Goal: Information Seeking & Learning: Find specific fact

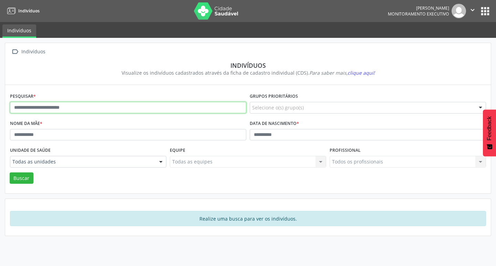
click at [73, 104] on input "text" at bounding box center [128, 108] width 236 height 12
type input "**********"
click at [10, 173] on button "Buscar" at bounding box center [22, 179] width 24 height 12
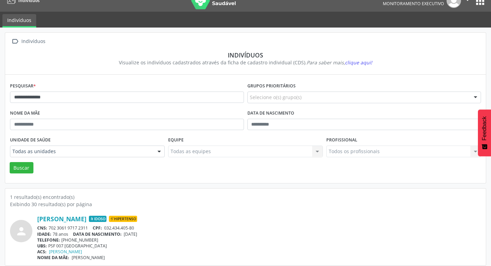
scroll to position [15, 0]
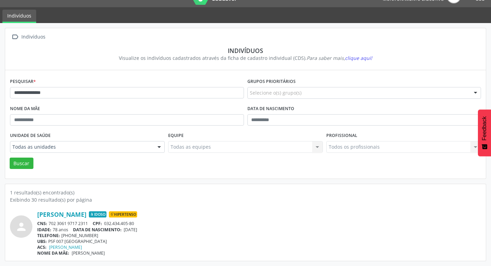
drag, startPoint x: 49, startPoint y: 223, endPoint x: 93, endPoint y: 222, distance: 43.4
click at [93, 222] on div "CNS: 702 3061 9717 2311 CPF: 032.434.405-80" at bounding box center [259, 224] width 444 height 6
copy div "702 3061 9717 2311"
click at [244, 265] on div "**********" at bounding box center [245, 144] width 491 height 243
drag, startPoint x: 18, startPoint y: 93, endPoint x: 0, endPoint y: 84, distance: 19.4
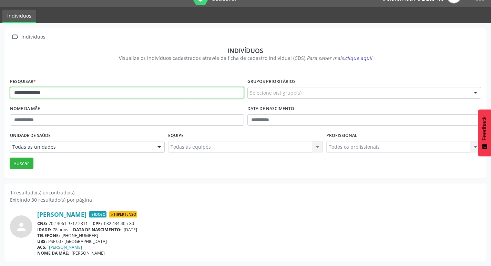
click at [0, 86] on div "**********" at bounding box center [245, 144] width 491 height 243
click at [10, 158] on button "Buscar" at bounding box center [22, 164] width 24 height 12
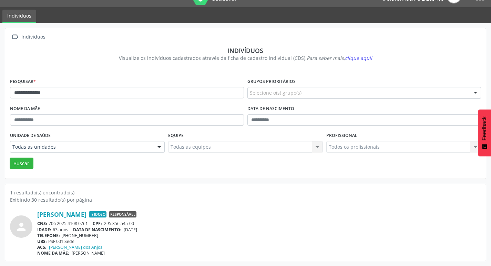
drag, startPoint x: 127, startPoint y: 230, endPoint x: 147, endPoint y: 230, distance: 20.3
click at [137, 230] on span "[DATE]" at bounding box center [130, 230] width 13 height 6
drag, startPoint x: 159, startPoint y: 240, endPoint x: 132, endPoint y: 233, distance: 28.3
click at [155, 239] on div "UBS: PSF 001 Sede" at bounding box center [259, 242] width 444 height 6
drag, startPoint x: 125, startPoint y: 230, endPoint x: 154, endPoint y: 231, distance: 29.6
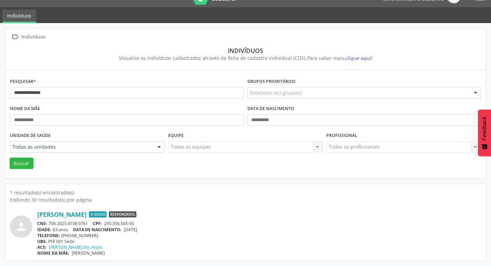
click at [163, 232] on div "IDADE: 63 anos DATA DE NASCIMENTO: [DEMOGRAPHIC_DATA]" at bounding box center [259, 230] width 444 height 6
click at [173, 241] on div "UBS: PSF 001 Sede" at bounding box center [259, 242] width 444 height 6
drag, startPoint x: 125, startPoint y: 230, endPoint x: 149, endPoint y: 233, distance: 24.4
click at [149, 233] on div "[PERSON_NAME] Idoso Responsável CNS: 706 2025 4108 0761 CPF: 295.356.545-00 IDA…" at bounding box center [259, 233] width 444 height 45
click at [124, 236] on div "TELEFONE: [PHONE_NUMBER]" at bounding box center [259, 236] width 444 height 6
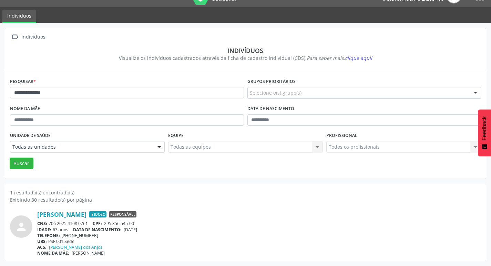
drag, startPoint x: 126, startPoint y: 230, endPoint x: 148, endPoint y: 229, distance: 22.0
click at [137, 229] on span "[DATE]" at bounding box center [130, 230] width 13 height 6
copy span "[DATE]"
drag, startPoint x: 64, startPoint y: 236, endPoint x: 91, endPoint y: 236, distance: 27.2
click at [91, 236] on div "TELEFONE: [PHONE_NUMBER]" at bounding box center [259, 236] width 444 height 6
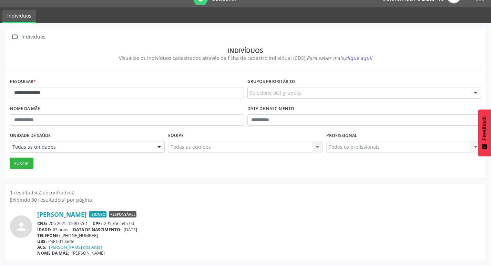
copy div "[PHONE_NUMBER]"
drag, startPoint x: 80, startPoint y: 84, endPoint x: 49, endPoint y: 79, distance: 32.1
click at [32, 77] on div "**********" at bounding box center [126, 89] width 237 height 27
drag, startPoint x: 63, startPoint y: 96, endPoint x: 24, endPoint y: 89, distance: 39.9
click at [53, 92] on input "**********" at bounding box center [127, 93] width 234 height 12
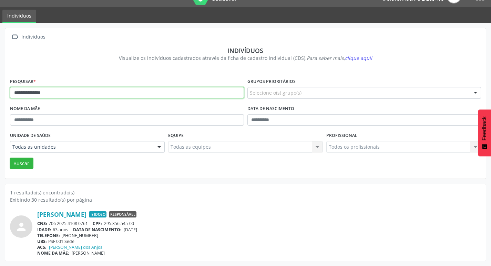
drag, startPoint x: 24, startPoint y: 89, endPoint x: 1, endPoint y: 82, distance: 24.3
click at [0, 86] on div "**********" at bounding box center [245, 144] width 491 height 243
type input "*******"
drag, startPoint x: 21, startPoint y: 94, endPoint x: 47, endPoint y: 101, distance: 27.4
click at [14, 95] on div "Pesquisar * *******" at bounding box center [126, 89] width 237 height 27
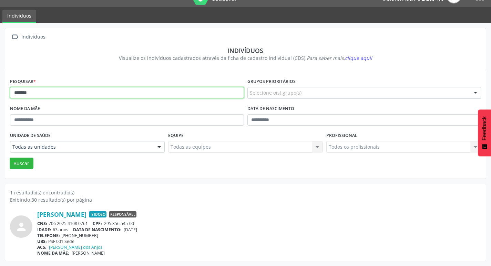
drag, startPoint x: 45, startPoint y: 96, endPoint x: 0, endPoint y: 95, distance: 45.1
click at [0, 95] on div " Indivíduos Indivíduos Visualize os indivíduos cadastrados através da ficha de…" at bounding box center [245, 144] width 491 height 243
type input "**********"
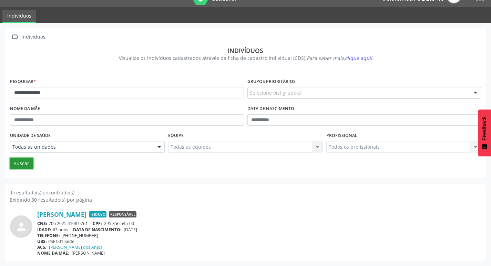
click at [26, 163] on button "Buscar" at bounding box center [22, 164] width 24 height 12
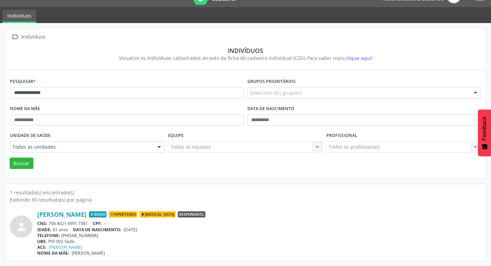
drag, startPoint x: 126, startPoint y: 229, endPoint x: 149, endPoint y: 230, distance: 22.7
click at [149, 230] on div "IDADE: 61 anos DATA DE NASCIMENTO: [DEMOGRAPHIC_DATA]" at bounding box center [259, 230] width 444 height 6
copy span "[DATE]"
drag, startPoint x: 55, startPoint y: 222, endPoint x: 89, endPoint y: 224, distance: 33.4
click at [89, 224] on div "CNS: 706 4021 6991 7381 CPF: --" at bounding box center [259, 224] width 444 height 6
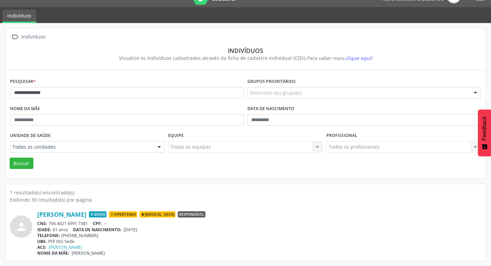
copy div "706 4021 6991 7381"
drag, startPoint x: 62, startPoint y: 236, endPoint x: 103, endPoint y: 236, distance: 41.0
click at [103, 236] on div "TELEFONE: [PHONE_NUMBER]" at bounding box center [259, 236] width 444 height 6
copy div "[PHONE_NUMBER]"
drag, startPoint x: 61, startPoint y: 95, endPoint x: 4, endPoint y: 85, distance: 57.6
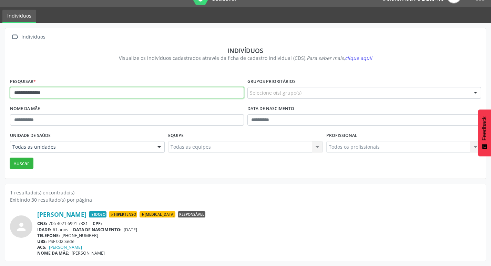
click at [2, 87] on div "**********" at bounding box center [245, 144] width 491 height 243
type input "**********"
click at [28, 163] on button "Buscar" at bounding box center [22, 164] width 24 height 12
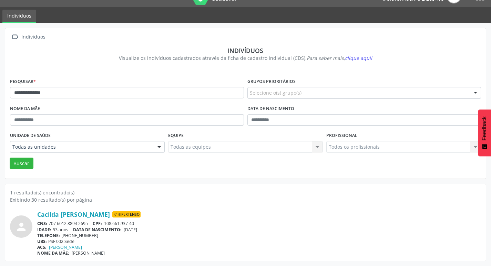
drag, startPoint x: 50, startPoint y: 223, endPoint x: 121, endPoint y: 221, distance: 71.0
click at [84, 222] on div "CNS: 707 6012 8894 2695 CPF: 108.661.937-40" at bounding box center [259, 224] width 444 height 6
click at [151, 226] on div "CNS: 707 6012 8894 2695 CPF: 108.661.937-40" at bounding box center [259, 224] width 444 height 6
drag, startPoint x: 124, startPoint y: 229, endPoint x: 148, endPoint y: 229, distance: 24.1
click at [148, 229] on div "IDADE: 53 anos DATA DE NASCIMENTO: [DEMOGRAPHIC_DATA]" at bounding box center [259, 230] width 444 height 6
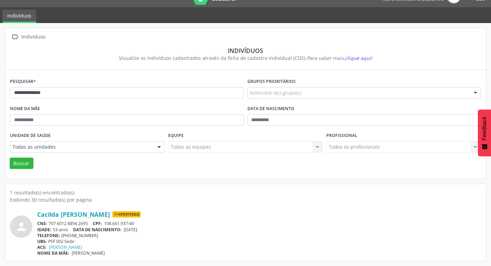
drag, startPoint x: 166, startPoint y: 237, endPoint x: 144, endPoint y: 237, distance: 21.7
click at [163, 237] on div "TELEFONE: [PHONE_NUMBER]" at bounding box center [259, 236] width 444 height 6
drag, startPoint x: 125, startPoint y: 230, endPoint x: 150, endPoint y: 230, distance: 25.1
click at [155, 230] on div "IDADE: 53 anos DATA DE NASCIMENTO: [DEMOGRAPHIC_DATA]" at bounding box center [259, 230] width 444 height 6
copy span "[DATE]"
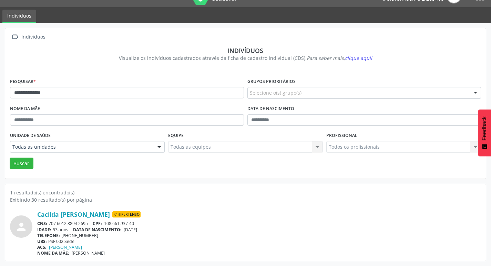
drag, startPoint x: 70, startPoint y: 236, endPoint x: 93, endPoint y: 236, distance: 23.1
click at [93, 236] on div "TELEFONE: [PHONE_NUMBER]" at bounding box center [259, 236] width 444 height 6
copy div "[PHONE_NUMBER]"
drag, startPoint x: 65, startPoint y: 91, endPoint x: 1, endPoint y: 72, distance: 66.2
click at [0, 76] on div "**********" at bounding box center [245, 144] width 491 height 243
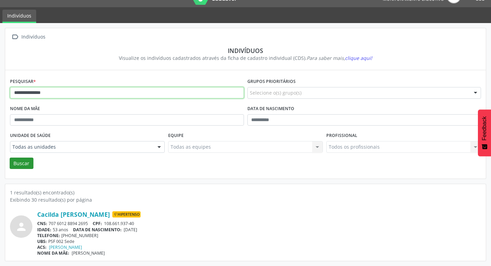
type input "**********"
click at [28, 164] on button "Buscar" at bounding box center [22, 164] width 24 height 12
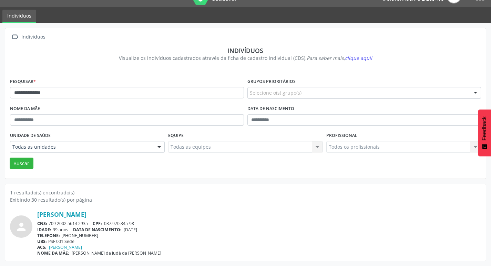
drag, startPoint x: 125, startPoint y: 230, endPoint x: 150, endPoint y: 232, distance: 25.6
click at [150, 232] on div "[PERSON_NAME] CNS: 709 2002 5614 2935 CPF: 037.970.345-98 IDADE: 39 anos DATA D…" at bounding box center [259, 233] width 444 height 45
click at [185, 220] on div "[PERSON_NAME] CNS: 709 2002 5614 2935 CPF: 037.970.345-98 IDADE: 39 anos DATA D…" at bounding box center [259, 233] width 444 height 45
drag, startPoint x: 125, startPoint y: 229, endPoint x: 147, endPoint y: 231, distance: 21.4
click at [148, 229] on div "IDADE: 39 anos DATA DE NASCIMENTO: [DEMOGRAPHIC_DATA]" at bounding box center [259, 230] width 444 height 6
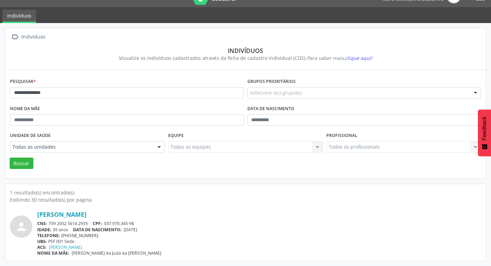
copy span "[DATE]"
drag, startPoint x: 49, startPoint y: 222, endPoint x: 91, endPoint y: 222, distance: 41.7
click at [91, 222] on div "CNS: 709 2002 5614 2935 CPF: 037.970.345-98" at bounding box center [259, 224] width 444 height 6
drag, startPoint x: 61, startPoint y: 236, endPoint x: 98, endPoint y: 238, distance: 36.9
click at [98, 238] on div "TELEFONE: [PHONE_NUMBER]" at bounding box center [259, 236] width 444 height 6
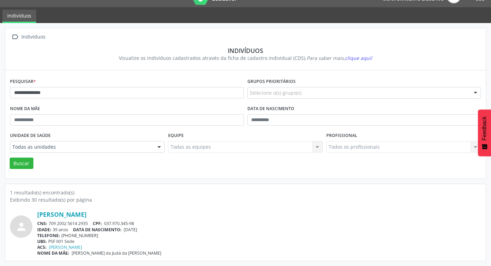
copy div "[PHONE_NUMBER]"
drag, startPoint x: 81, startPoint y: 93, endPoint x: 0, endPoint y: 82, distance: 82.0
click at [0, 82] on div "**********" at bounding box center [245, 144] width 491 height 243
type input "**********"
click at [27, 164] on button "Buscar" at bounding box center [22, 164] width 24 height 12
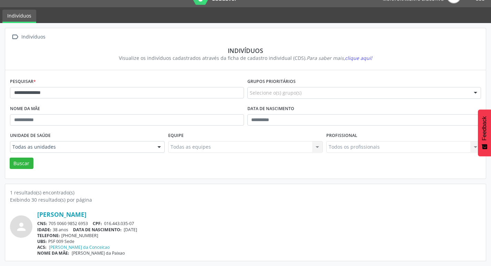
drag, startPoint x: 125, startPoint y: 228, endPoint x: 153, endPoint y: 227, distance: 28.6
click at [154, 231] on div "IDADE: 38 anos DATA DE NASCIMENTO: [DEMOGRAPHIC_DATA]" at bounding box center [259, 230] width 444 height 6
drag, startPoint x: 50, startPoint y: 223, endPoint x: 89, endPoint y: 218, distance: 39.2
click at [88, 222] on div "CNS: 705 0060 9852 6953 CPF: 016.443.035-07" at bounding box center [259, 224] width 444 height 6
drag, startPoint x: 62, startPoint y: 235, endPoint x: 94, endPoint y: 236, distance: 32.4
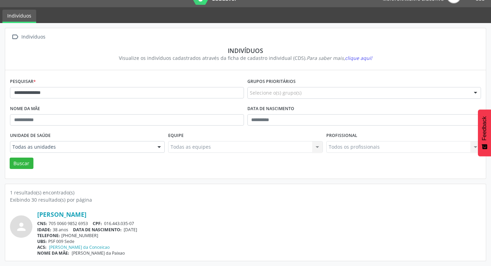
click at [94, 236] on div "TELEFONE: [PHONE_NUMBER]" at bounding box center [259, 236] width 444 height 6
